Goal: Task Accomplishment & Management: Manage account settings

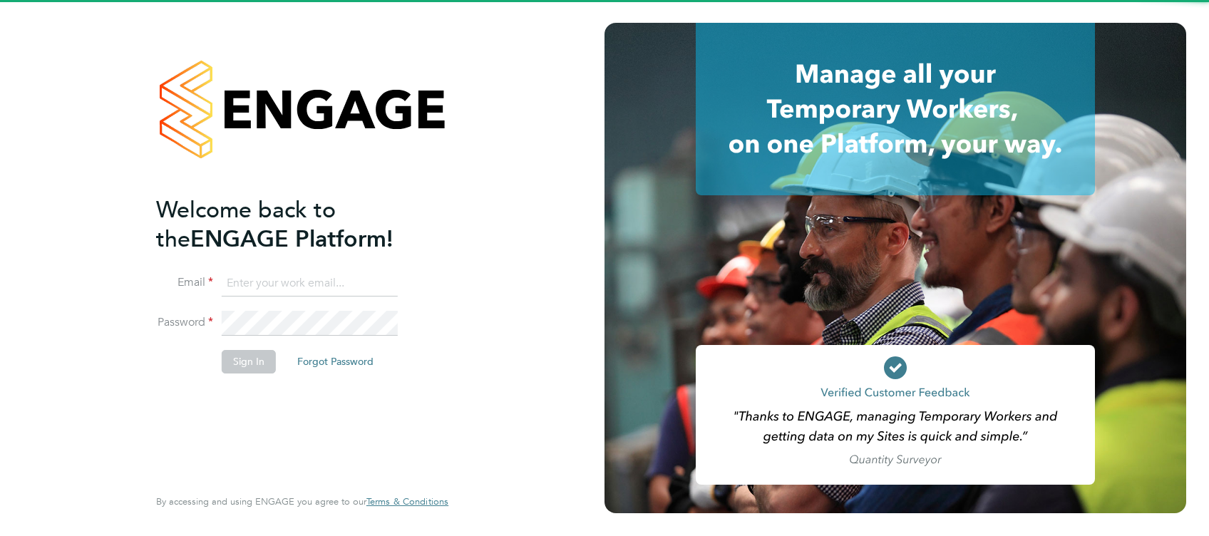
click at [299, 269] on ng-template "Welcome back to the ENGAGE Platform! Email Password Sign In Forgot Password" at bounding box center [295, 291] width 278 height 192
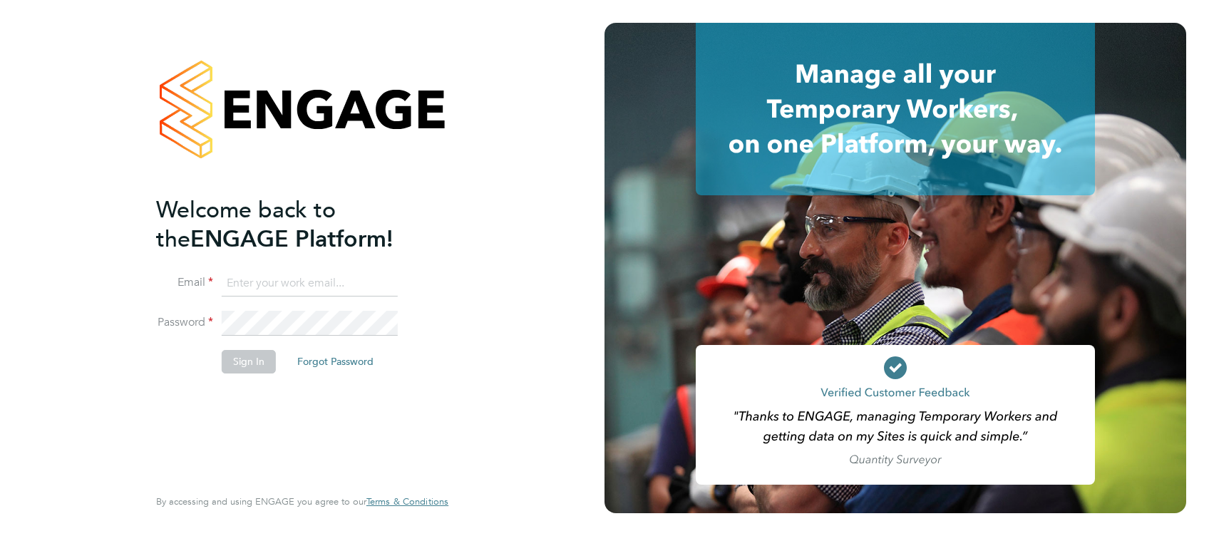
click at [294, 272] on input at bounding box center [310, 284] width 176 height 26
type input "."
type input "lewis.railton@hays.com"
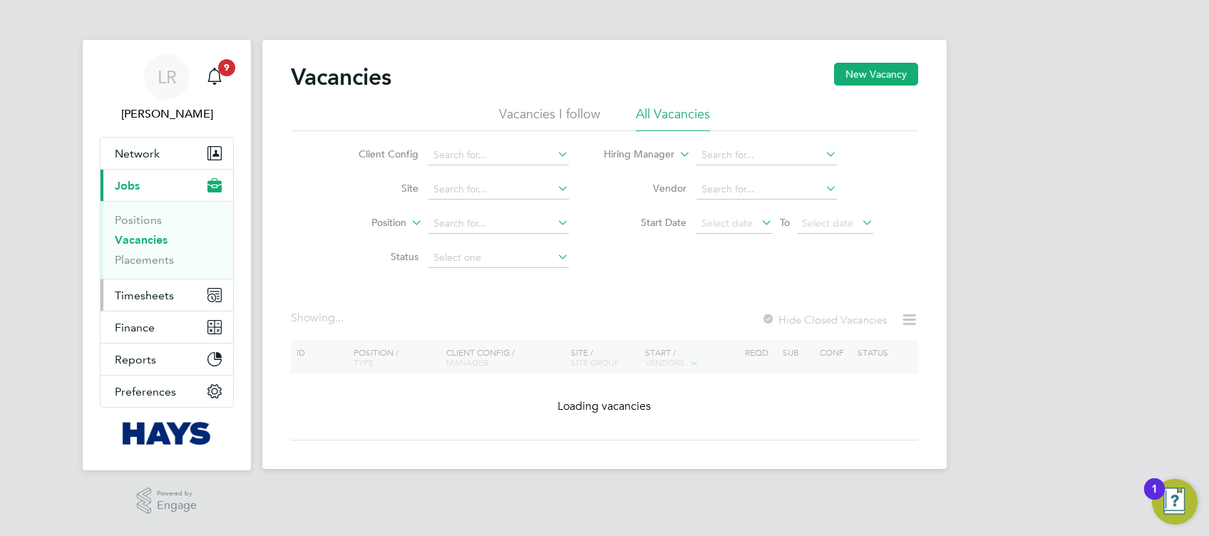
click at [174, 291] on button "Timesheets" at bounding box center [167, 294] width 133 height 31
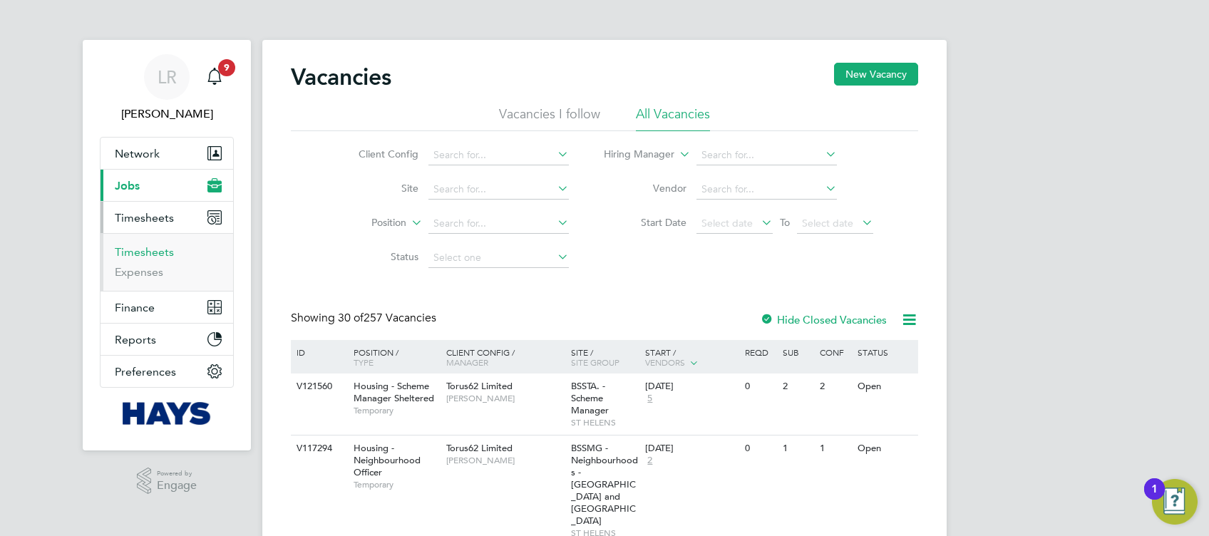
click at [160, 255] on link "Timesheets" at bounding box center [144, 252] width 59 height 14
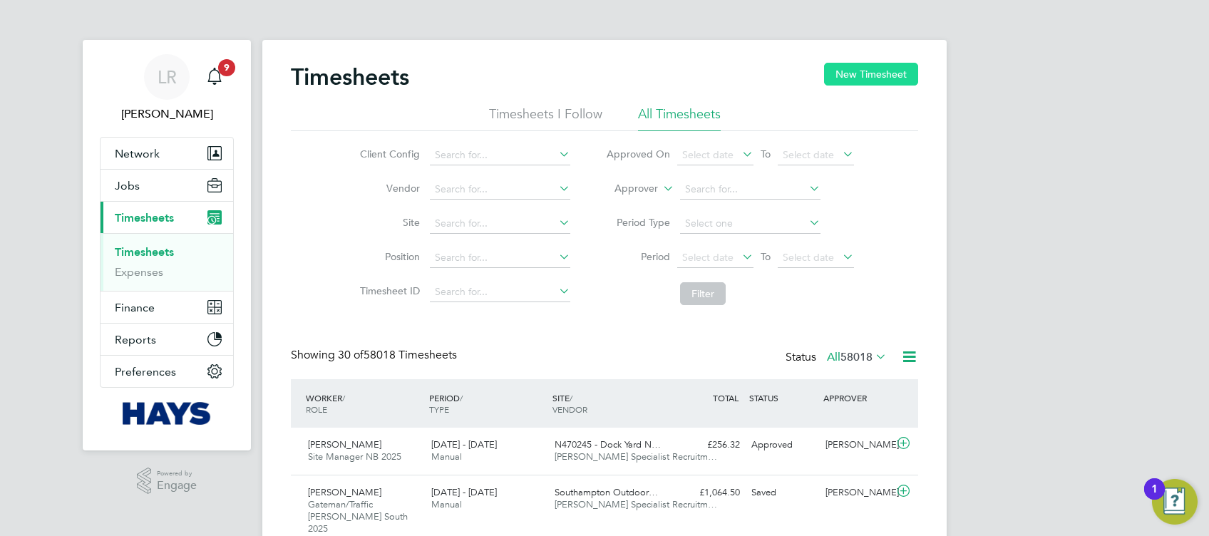
click at [866, 74] on button "New Timesheet" at bounding box center [871, 74] width 94 height 23
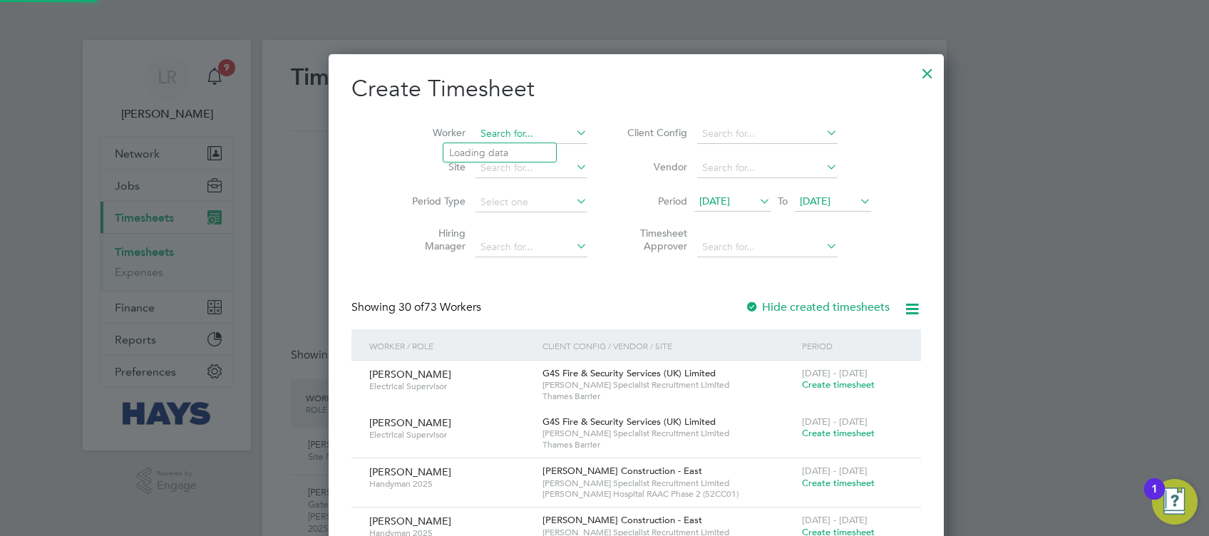
click at [493, 141] on input at bounding box center [532, 134] width 112 height 20
type input "[PERSON_NAME]"
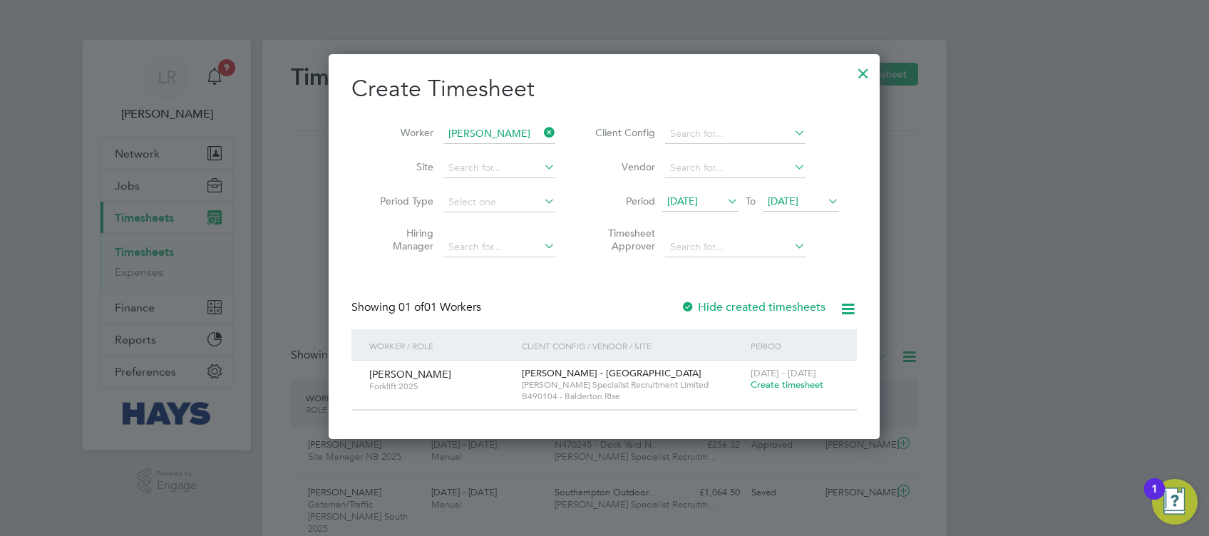
click at [768, 295] on div "Create Timesheet Worker [PERSON_NAME] Site Period Type Hiring Manager Client Co…" at bounding box center [603, 242] width 505 height 337
click at [769, 302] on label "Hide created timesheets" at bounding box center [753, 307] width 145 height 14
click at [770, 308] on label "Hide created timesheets" at bounding box center [753, 307] width 145 height 14
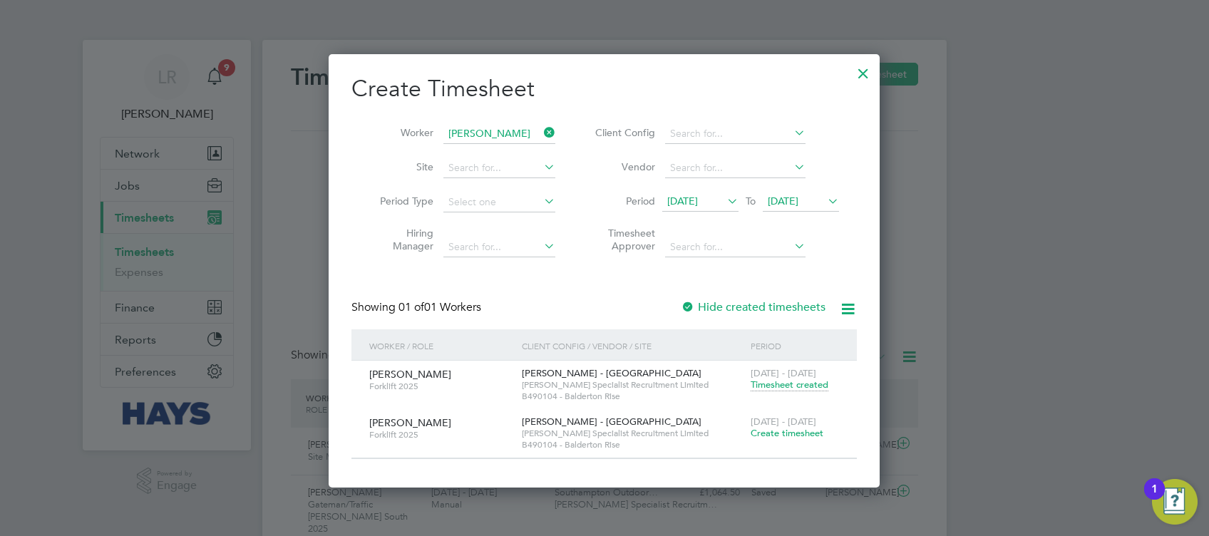
click at [782, 380] on span "Timesheet created" at bounding box center [790, 385] width 78 height 13
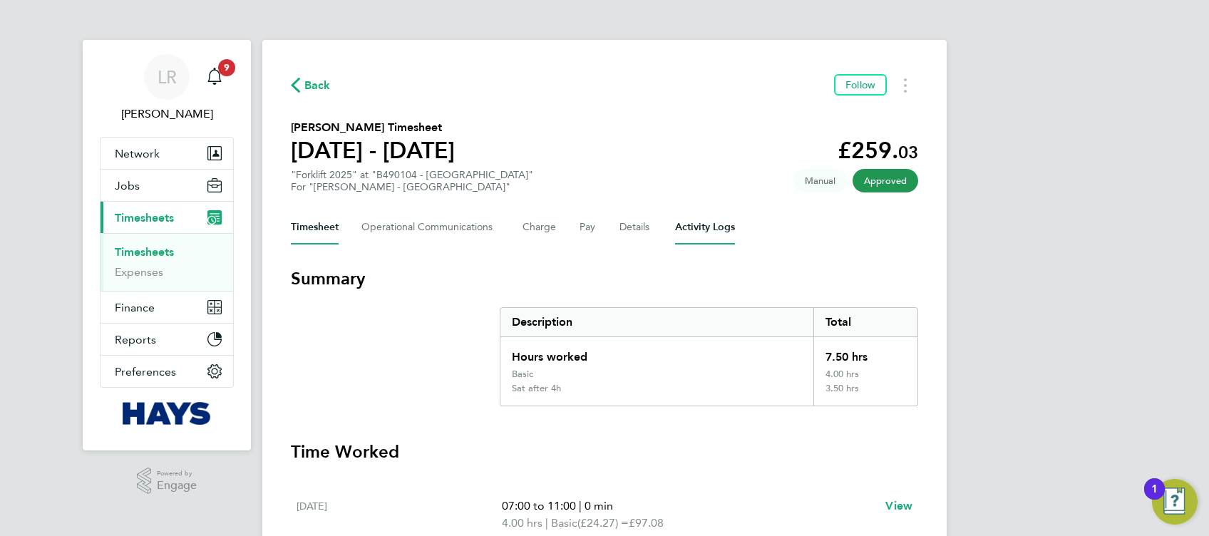
click at [719, 222] on Logs-tab "Activity Logs" at bounding box center [705, 227] width 60 height 34
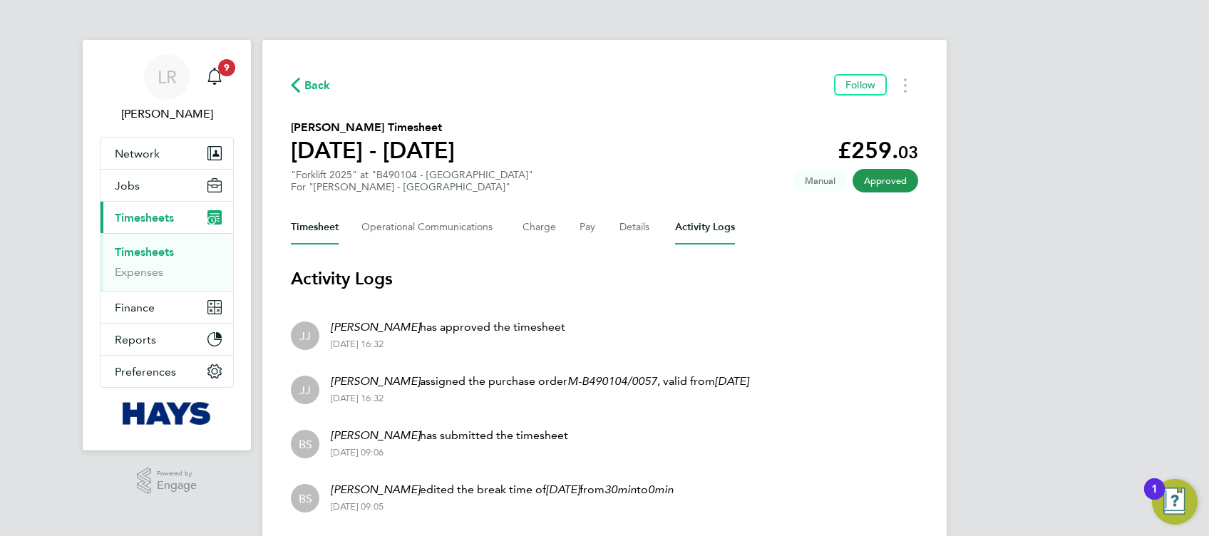
click at [319, 232] on button "Timesheet" at bounding box center [315, 227] width 48 height 34
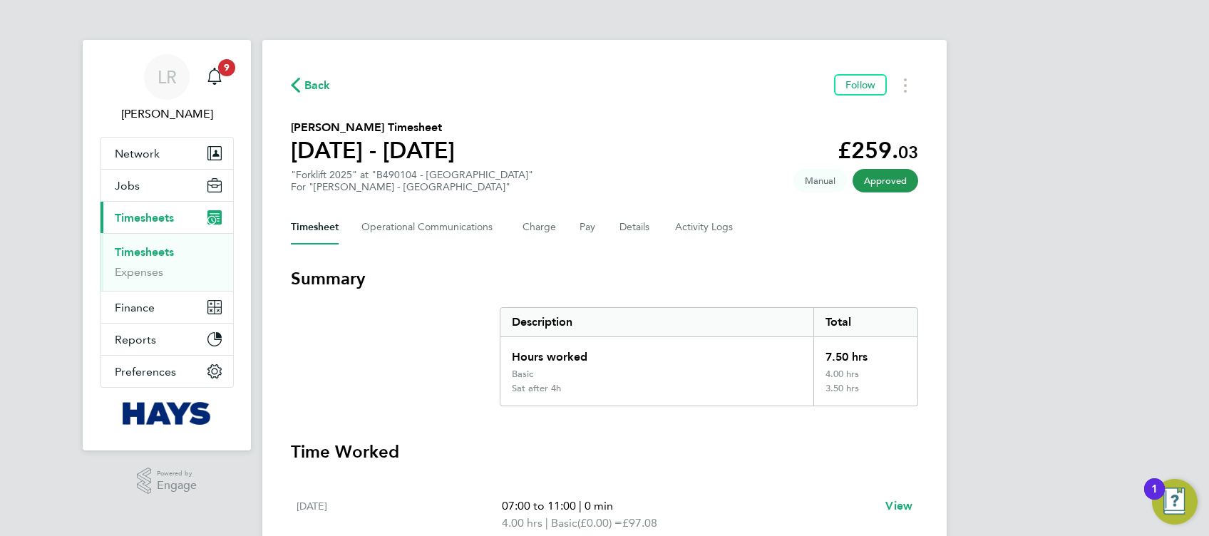
click at [352, 193] on div "Back Follow [PERSON_NAME] Timesheet [DATE] - [DATE] £259. 03 "Forklift 2025" at…" at bounding box center [604, 525] width 684 height 970
click at [365, 182] on div "For "[PERSON_NAME] - [GEOGRAPHIC_DATA]"" at bounding box center [412, 187] width 242 height 12
drag, startPoint x: 365, startPoint y: 182, endPoint x: 368, endPoint y: 172, distance: 10.4
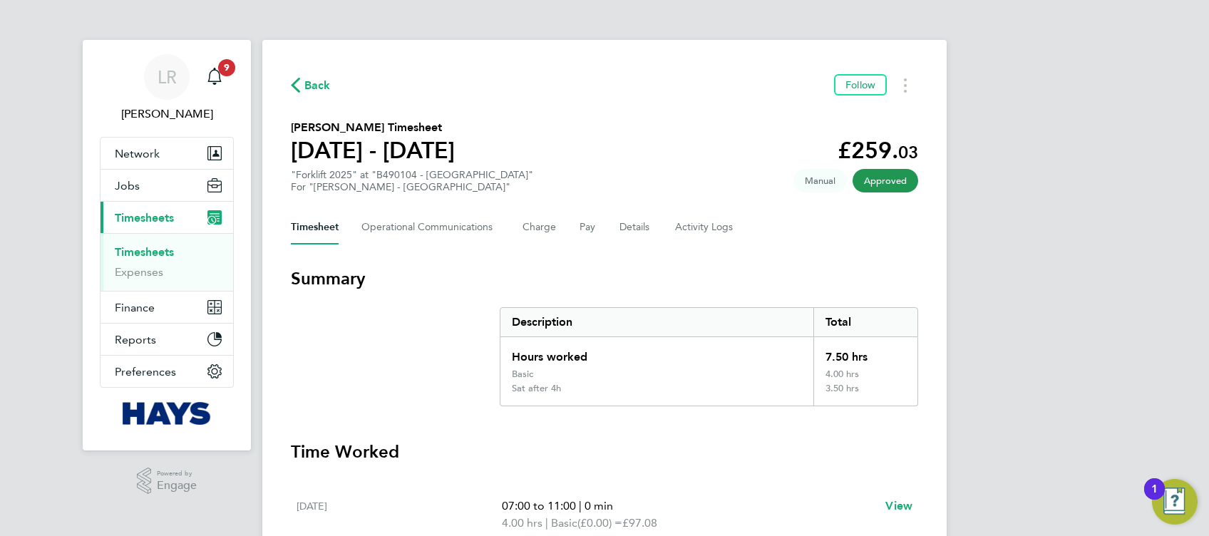
click at [368, 172] on div ""Forklift 2025" at "B490104 - Balderton Rise" For "[PERSON_NAME] - [GEOGRAPHIC_…" at bounding box center [412, 181] width 242 height 24
drag, startPoint x: 368, startPoint y: 172, endPoint x: 342, endPoint y: 152, distance: 32.5
click at [342, 152] on h1 "[DATE] - [DATE]" at bounding box center [373, 150] width 164 height 29
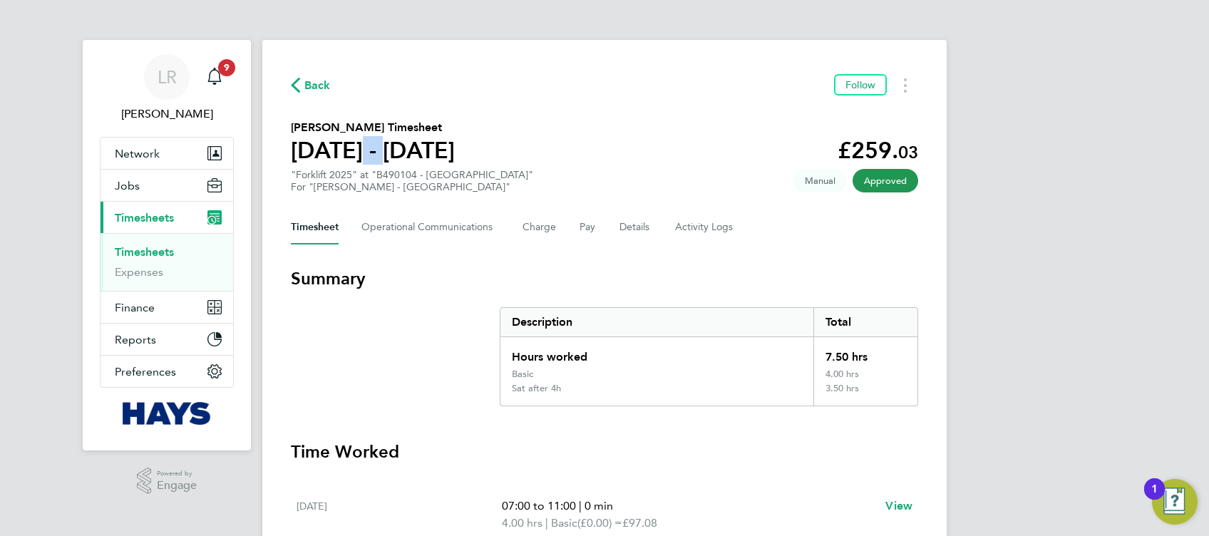
click at [342, 152] on h1 "[DATE] - [DATE]" at bounding box center [373, 150] width 164 height 29
drag, startPoint x: 342, startPoint y: 152, endPoint x: 327, endPoint y: 131, distance: 25.5
click at [327, 131] on h2 "[PERSON_NAME] Timesheet" at bounding box center [373, 127] width 164 height 17
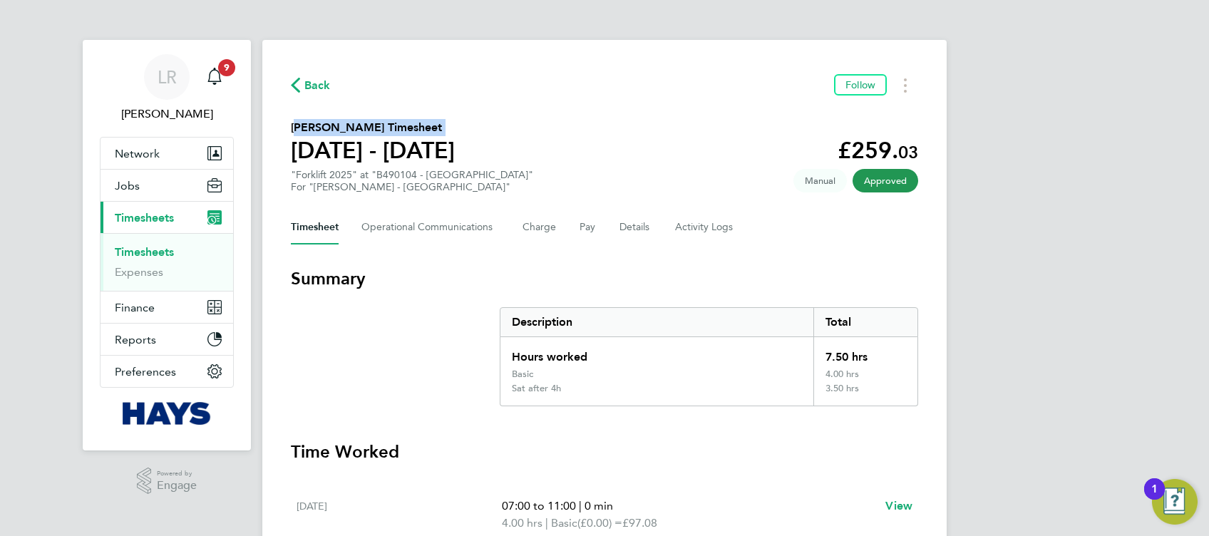
click at [327, 131] on h2 "[PERSON_NAME] Timesheet" at bounding box center [373, 127] width 164 height 17
drag, startPoint x: 327, startPoint y: 131, endPoint x: 327, endPoint y: 119, distance: 12.1
click at [327, 119] on div "Back Follow [PERSON_NAME] Timesheet [DATE] - [DATE] £259. 03 "Forklift 2025" at…" at bounding box center [604, 525] width 684 height 970
click at [325, 109] on div "Back Follow [PERSON_NAME] Timesheet [DATE] - [DATE] £259. 03 "Forklift 2025" at…" at bounding box center [604, 525] width 684 height 970
click at [625, 220] on button "Details" at bounding box center [636, 227] width 33 height 34
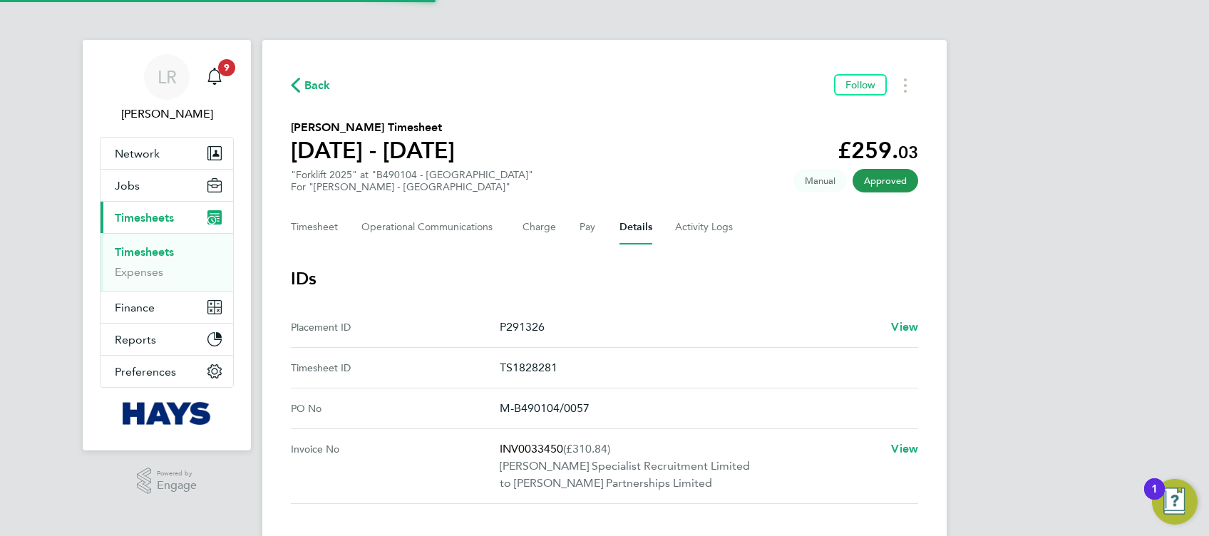
drag, startPoint x: 323, startPoint y: 225, endPoint x: 543, endPoint y: 188, distance: 222.7
click at [323, 226] on button "Timesheet" at bounding box center [315, 227] width 48 height 34
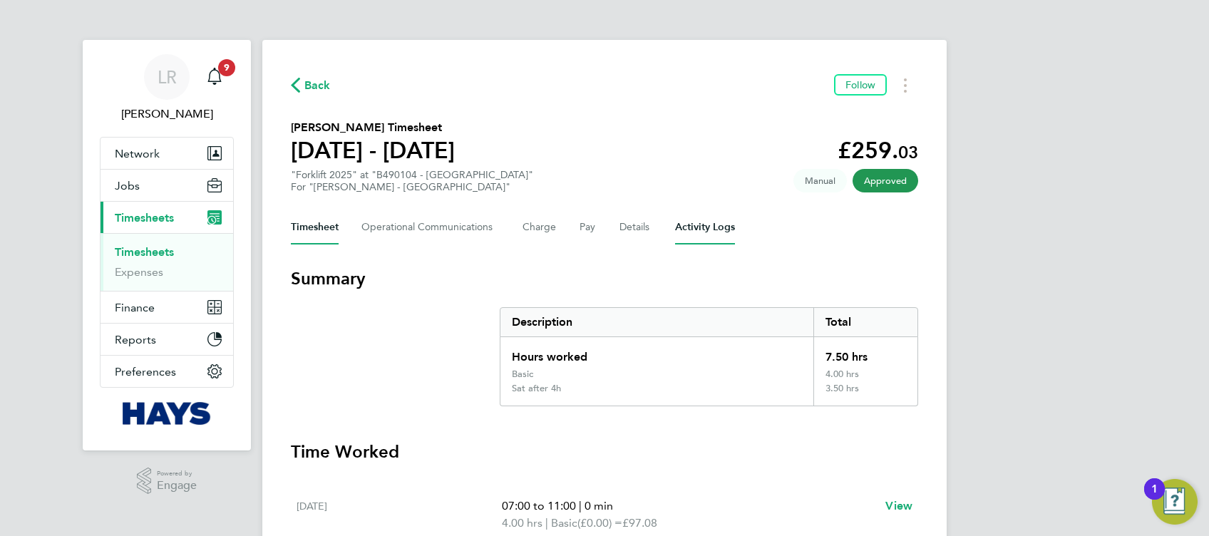
drag, startPoint x: 733, startPoint y: 240, endPoint x: 723, endPoint y: 230, distance: 14.1
click at [730, 238] on div "Timesheet Operational Communications Charge Pay Details Activity Logs" at bounding box center [604, 227] width 627 height 34
click at [722, 230] on Logs-tab "Activity Logs" at bounding box center [705, 227] width 60 height 34
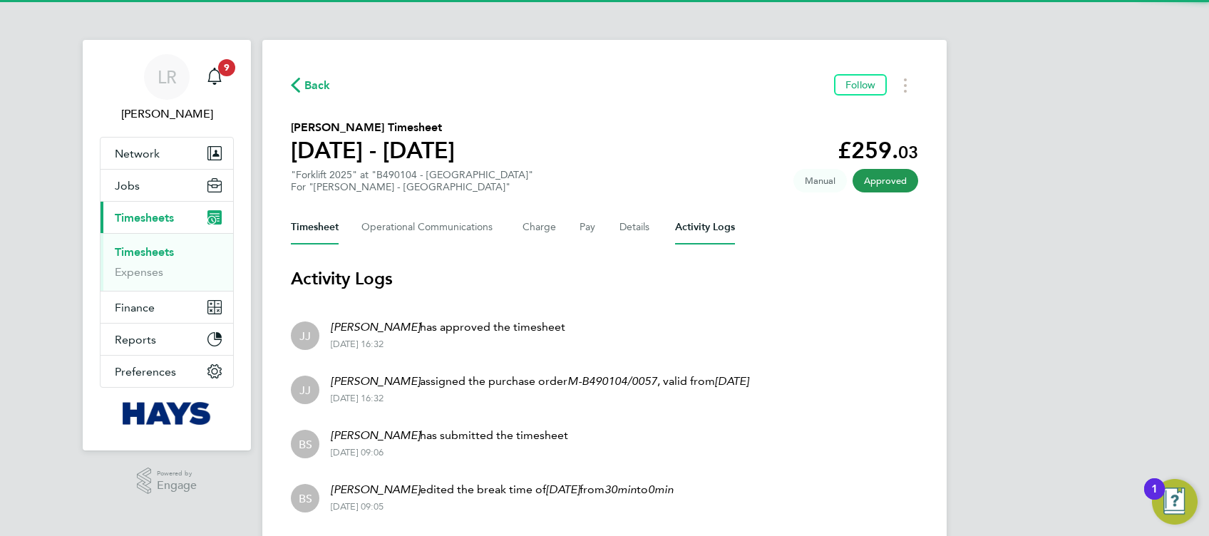
click at [306, 227] on button "Timesheet" at bounding box center [315, 227] width 48 height 34
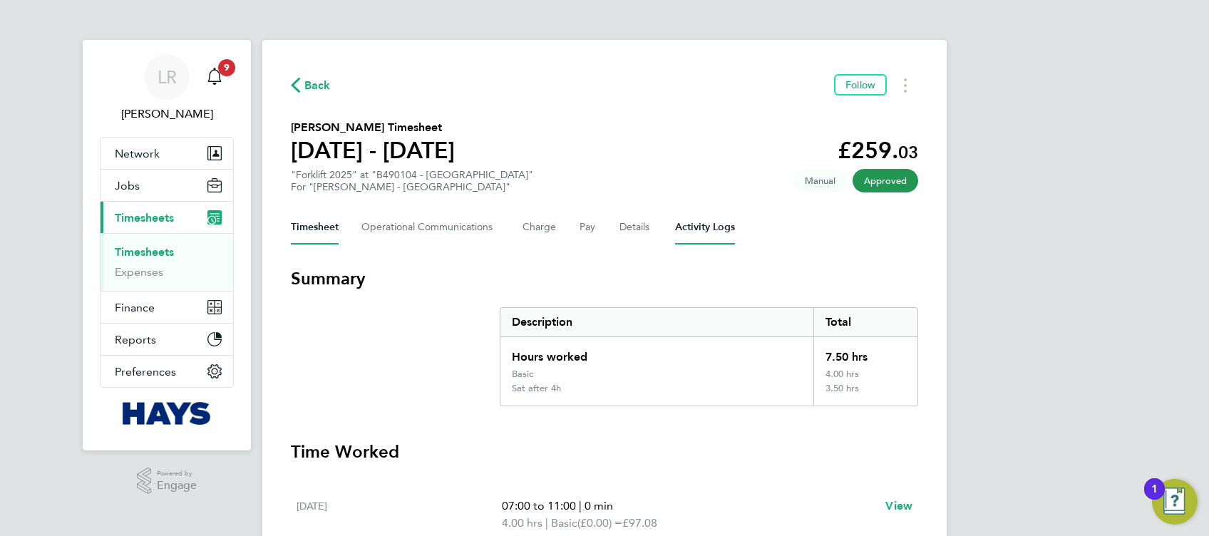
click at [688, 232] on Logs-tab "Activity Logs" at bounding box center [705, 227] width 60 height 34
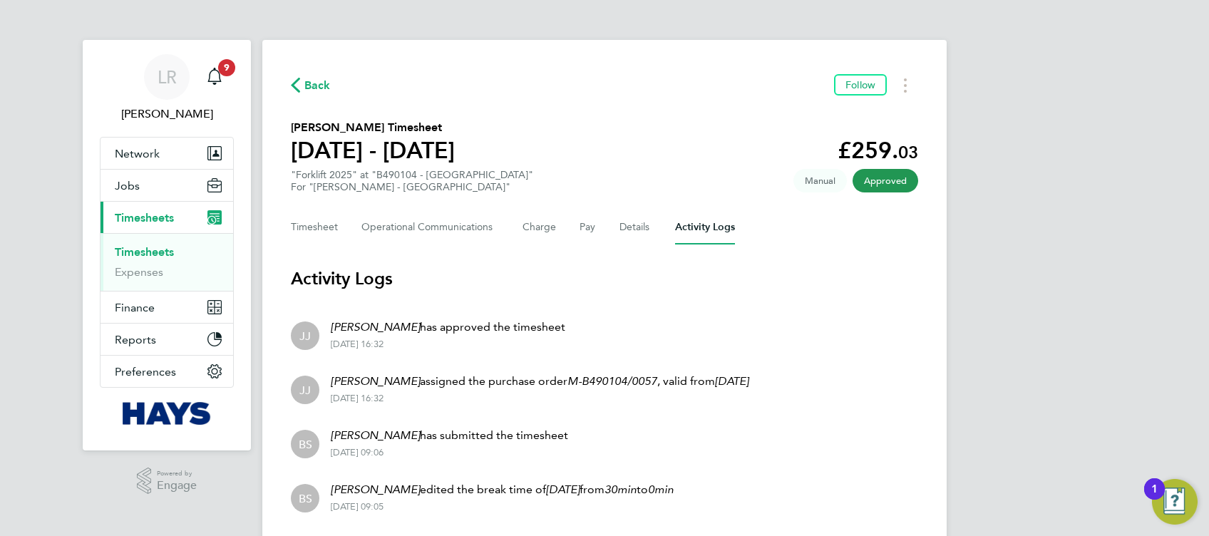
click at [379, 178] on div ""Forklift 2025" at "B490104 - Balderton Rise" For "[PERSON_NAME] - [GEOGRAPHIC_…" at bounding box center [412, 181] width 242 height 24
click at [379, 177] on div ""Forklift 2025" at "B490104 - Balderton Rise" For "[PERSON_NAME] - [GEOGRAPHIC_…" at bounding box center [412, 181] width 242 height 24
click at [344, 189] on div "For "[PERSON_NAME] - [GEOGRAPHIC_DATA]"" at bounding box center [412, 187] width 242 height 12
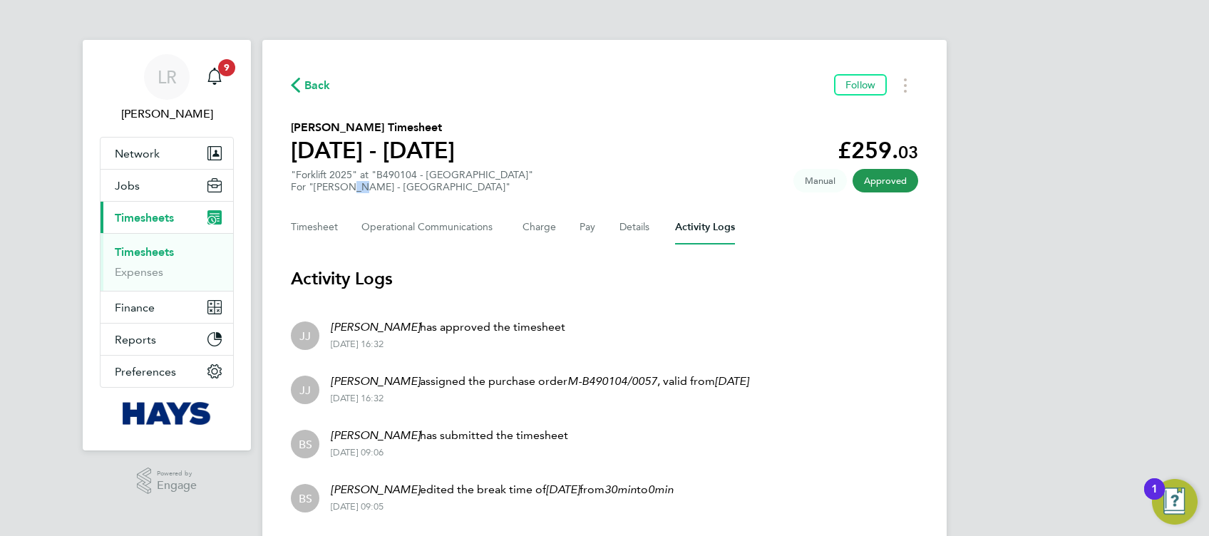
click at [344, 189] on div "For "[PERSON_NAME] - [GEOGRAPHIC_DATA]"" at bounding box center [412, 187] width 242 height 12
drag, startPoint x: 344, startPoint y: 189, endPoint x: 341, endPoint y: 179, distance: 10.4
click at [341, 179] on div ""Forklift 2025" at "B490104 - Balderton Rise" For "[PERSON_NAME] - [GEOGRAPHIC_…" at bounding box center [412, 181] width 242 height 24
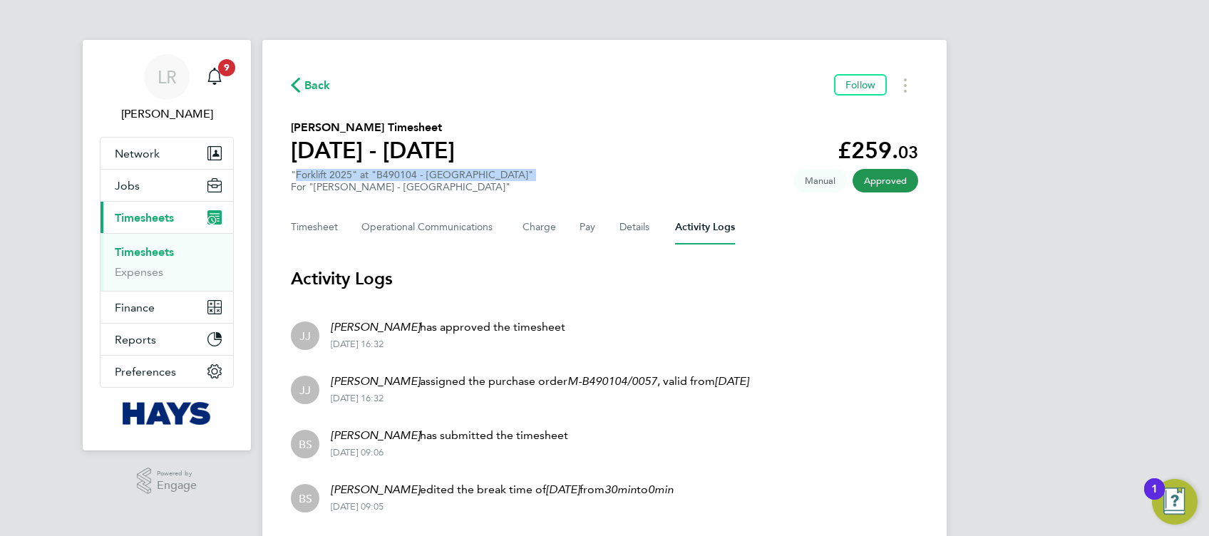
click at [341, 179] on div ""Forklift 2025" at "B490104 - Balderton Rise" For "[PERSON_NAME] - [GEOGRAPHIC_…" at bounding box center [412, 181] width 242 height 24
drag, startPoint x: 341, startPoint y: 179, endPoint x: 329, endPoint y: 153, distance: 28.1
click at [329, 153] on h1 "[DATE] - [DATE]" at bounding box center [373, 150] width 164 height 29
click at [320, 90] on span "Back" at bounding box center [317, 85] width 26 height 17
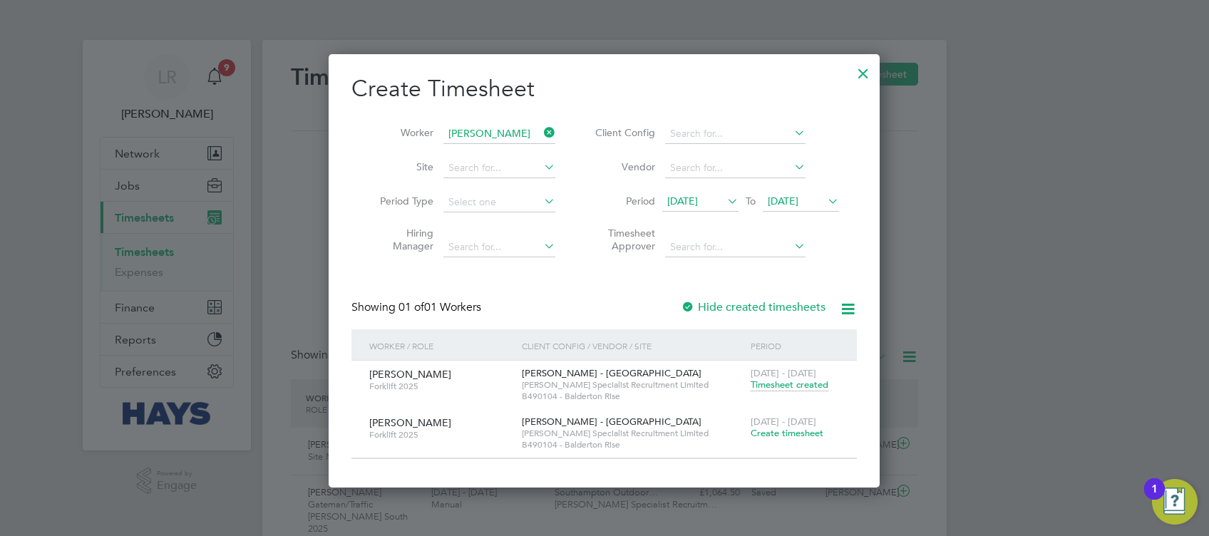
click at [861, 76] on div at bounding box center [864, 70] width 26 height 26
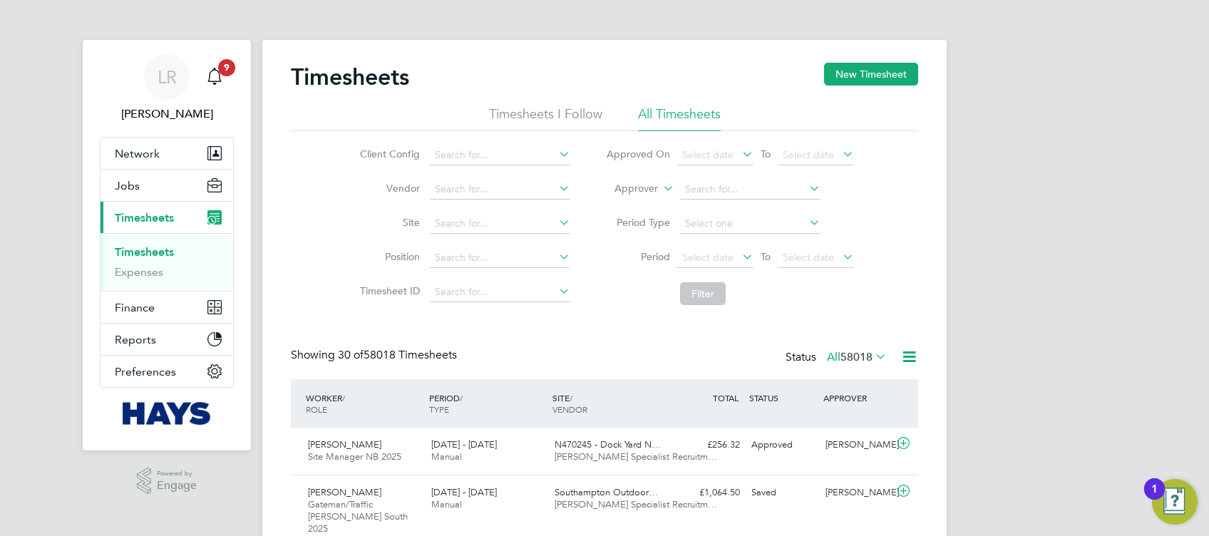
click at [353, 70] on h2 "Timesheets" at bounding box center [350, 77] width 118 height 29
drag, startPoint x: 353, startPoint y: 70, endPoint x: 354, endPoint y: 62, distance: 8.0
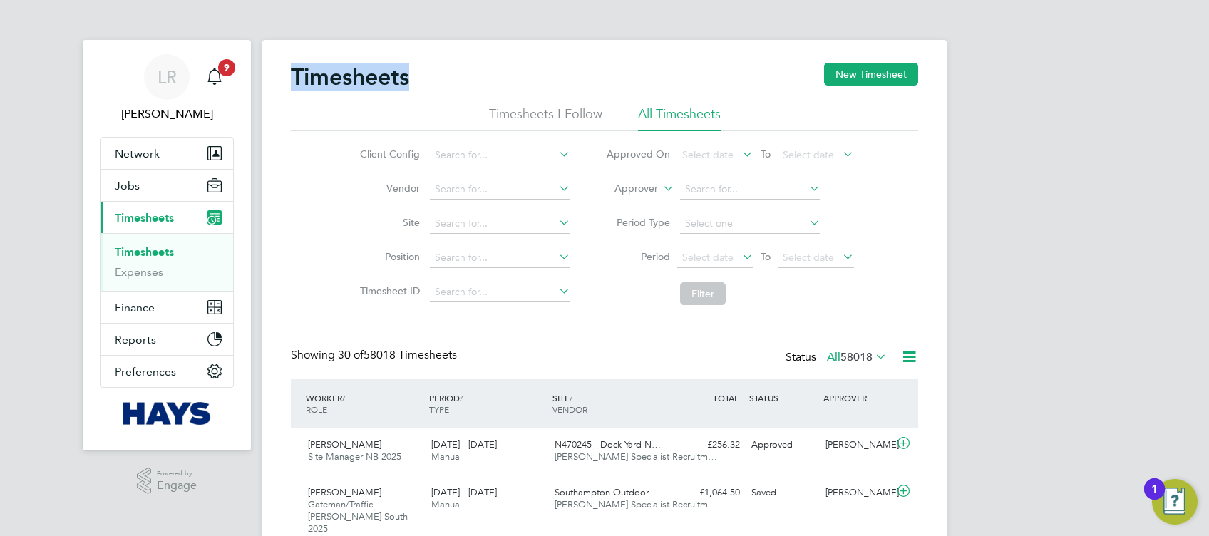
drag, startPoint x: 354, startPoint y: 61, endPoint x: 356, endPoint y: 54, distance: 7.3
